Goal: Task Accomplishment & Management: Manage account settings

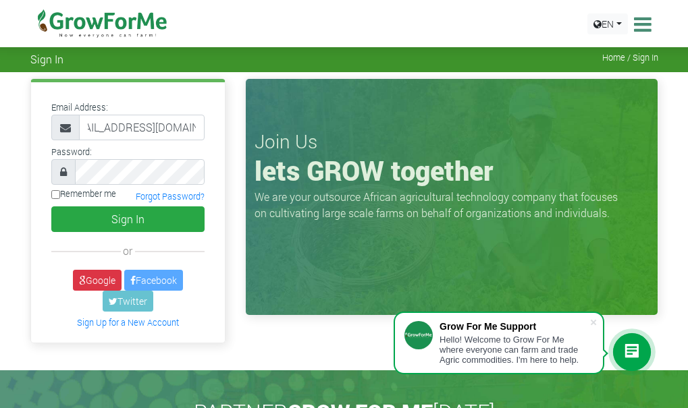
scroll to position [0, 31]
type input "553520382@growforme.com"
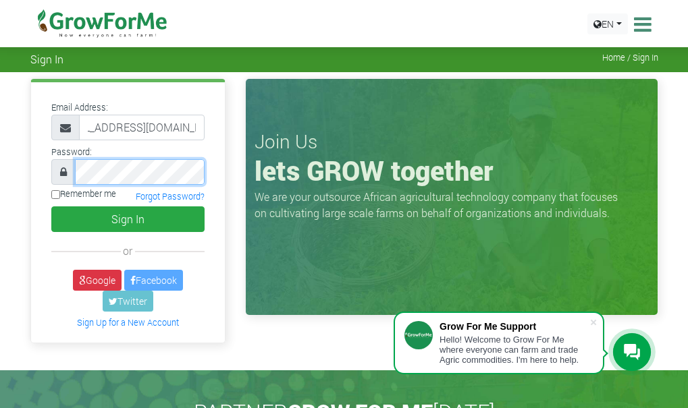
scroll to position [0, 0]
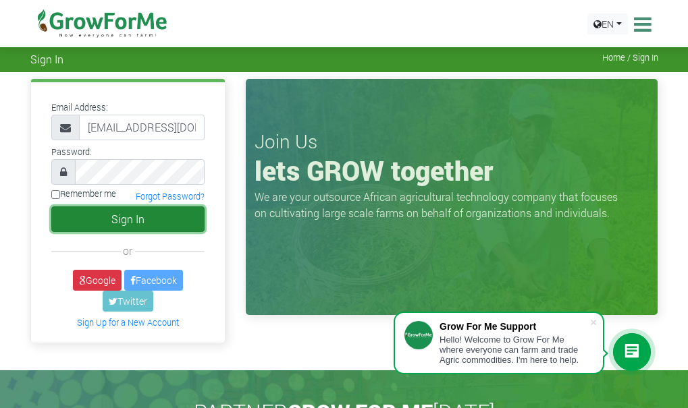
click at [142, 223] on button "Sign In" at bounding box center [128, 220] width 154 height 26
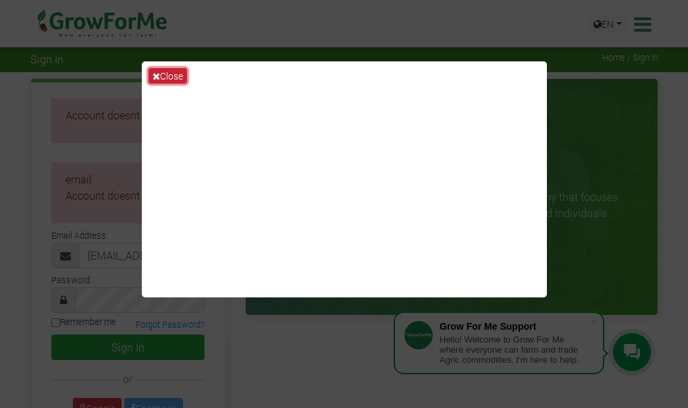
click at [160, 76] on button "Close" at bounding box center [167, 76] width 38 height 16
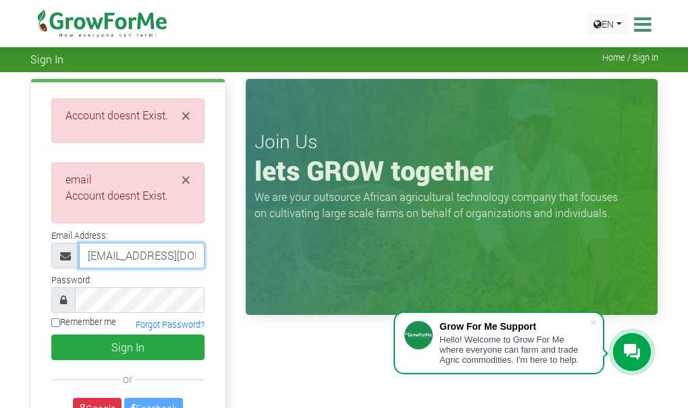
click at [86, 256] on input "553520382@growforme.com" at bounding box center [142, 256] width 126 height 26
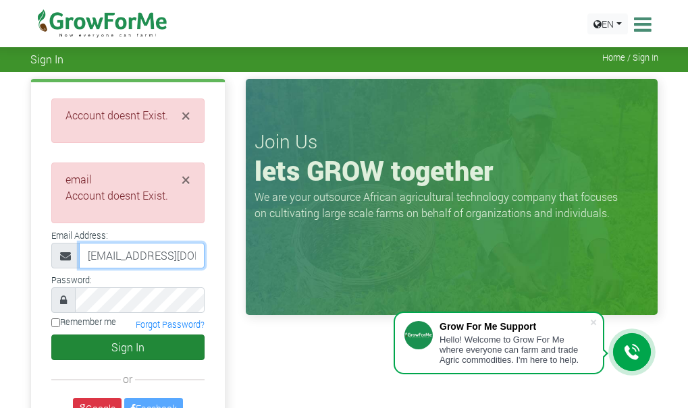
type input "[EMAIL_ADDRESS][DOMAIN_NAME]"
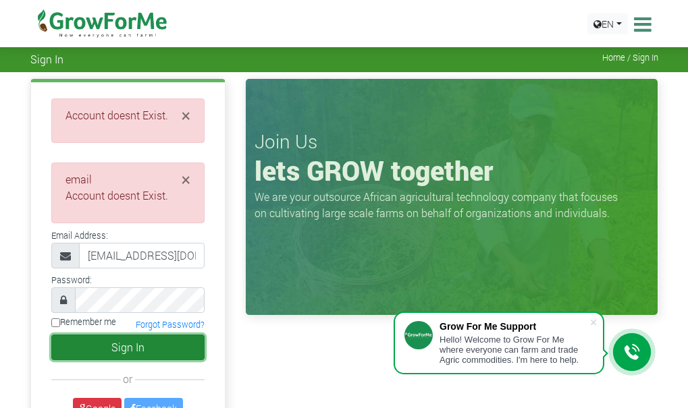
click at [138, 347] on button "Sign In" at bounding box center [128, 348] width 154 height 26
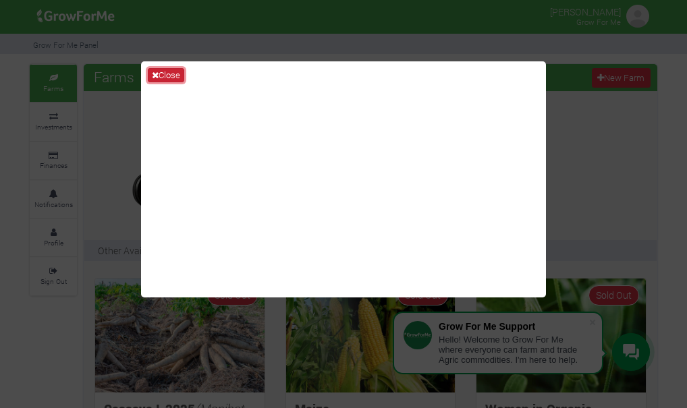
click at [167, 71] on button "Close" at bounding box center [166, 75] width 36 height 15
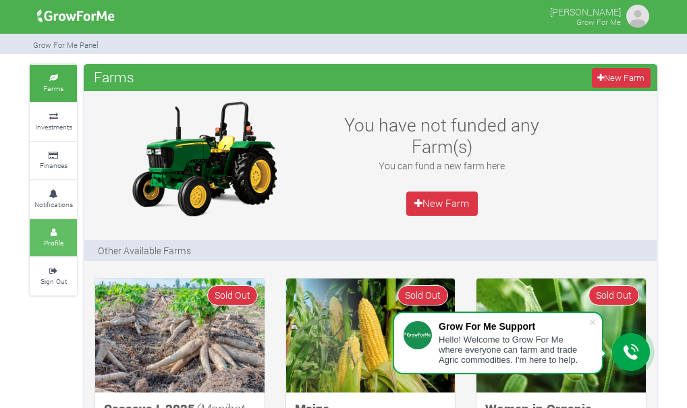
click at [42, 241] on link "Profile" at bounding box center [53, 237] width 47 height 37
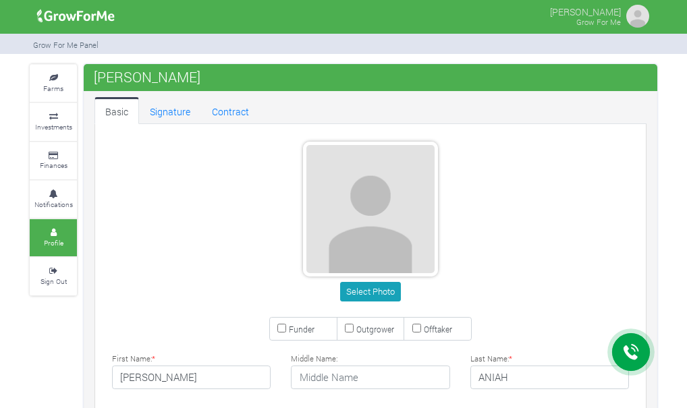
type input "55 352 0382"
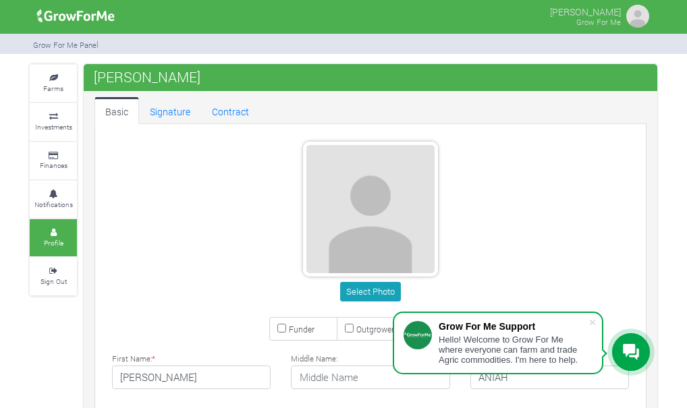
click at [638, 16] on img at bounding box center [637, 16] width 27 height 27
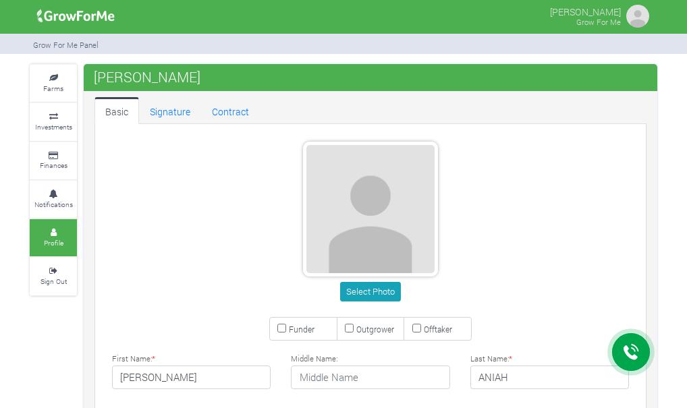
type input "55 352 0382"
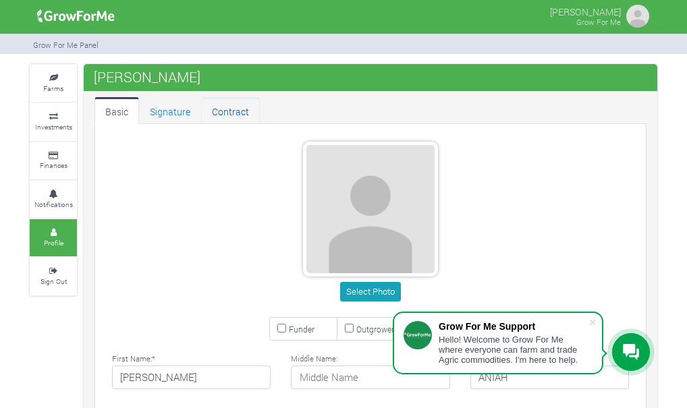
click at [227, 111] on link "Contract" at bounding box center [230, 110] width 59 height 27
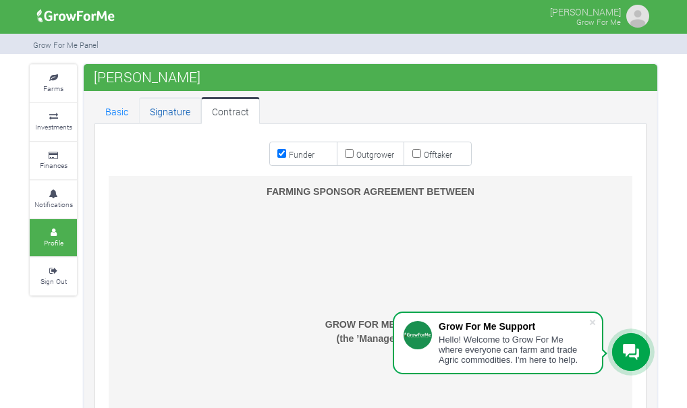
click at [169, 107] on link "Signature" at bounding box center [170, 110] width 62 height 27
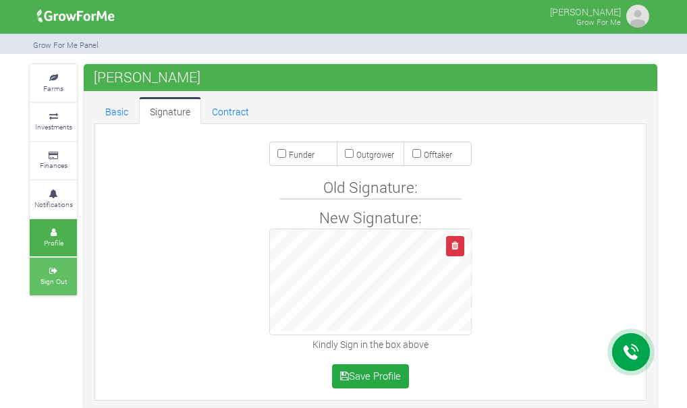
click at [51, 282] on small "Sign Out" at bounding box center [53, 281] width 26 height 9
